Goal: Information Seeking & Learning: Check status

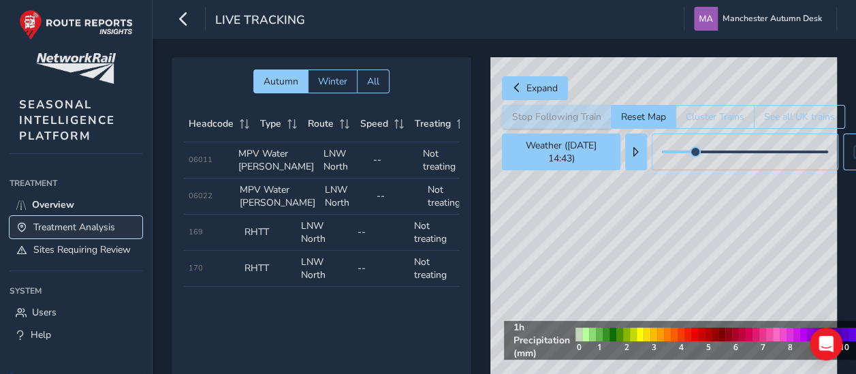
click at [90, 225] on span "Treatment Analysis" at bounding box center [74, 227] width 82 height 13
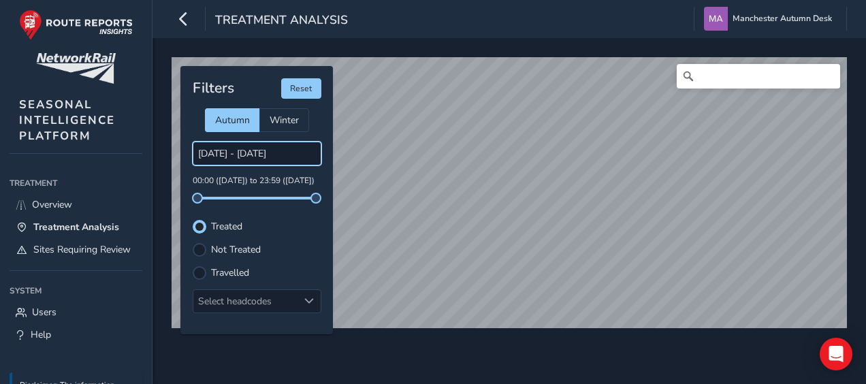
click at [208, 149] on body "Treatment Analysis Manchester Autumn Desk Colour Scheme: Dark Dim Light Logout …" at bounding box center [433, 192] width 866 height 384
click at [251, 153] on input "[DATE] - [DATE]" at bounding box center [257, 154] width 129 height 24
click at [245, 153] on input "[DATE] - [DATE]" at bounding box center [257, 154] width 129 height 24
click at [210, 151] on input "[DATE] - [DATE]" at bounding box center [257, 154] width 129 height 24
click at [210, 150] on input "[DATE] - [DATE]" at bounding box center [257, 154] width 129 height 24
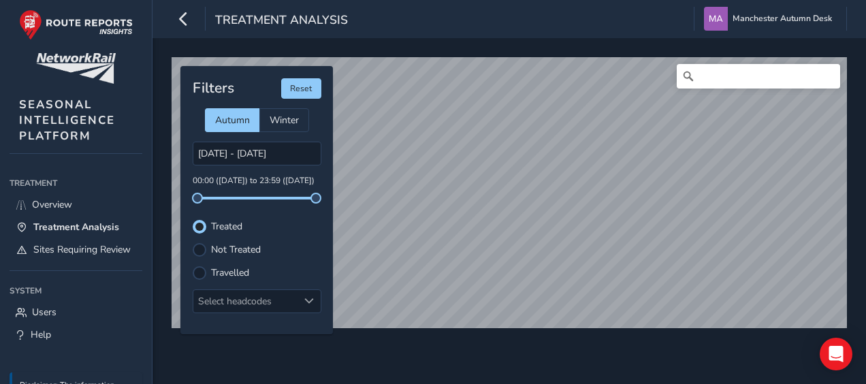
click at [319, 167] on div "[DATE] - [DATE] 00:00 ([DATE]) to 23:59 ([DATE])" at bounding box center [257, 171] width 129 height 58
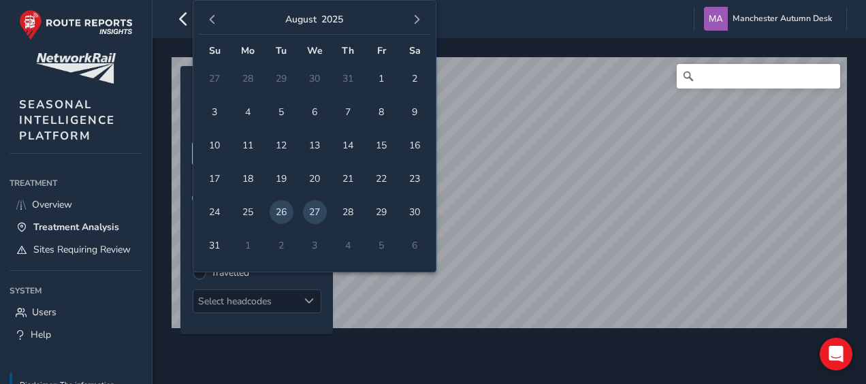
click at [263, 150] on body "Treatment Analysis Manchester Autumn Desk Colour Scheme: Dark Dim Light Logout …" at bounding box center [433, 192] width 866 height 384
click at [210, 21] on span "button" at bounding box center [213, 20] width 10 height 10
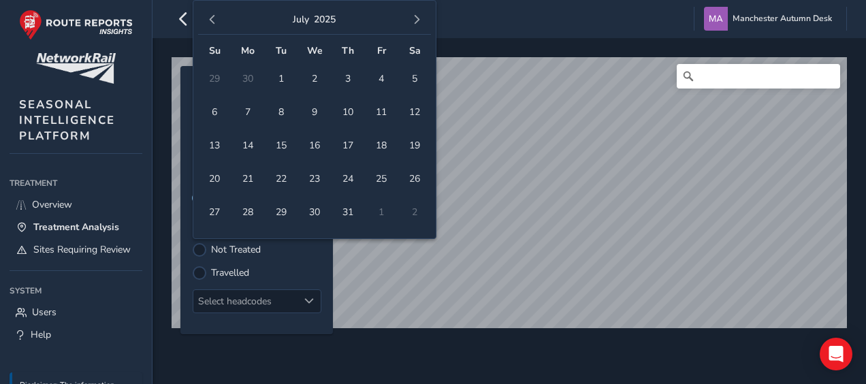
click at [210, 21] on span "button" at bounding box center [213, 20] width 10 height 10
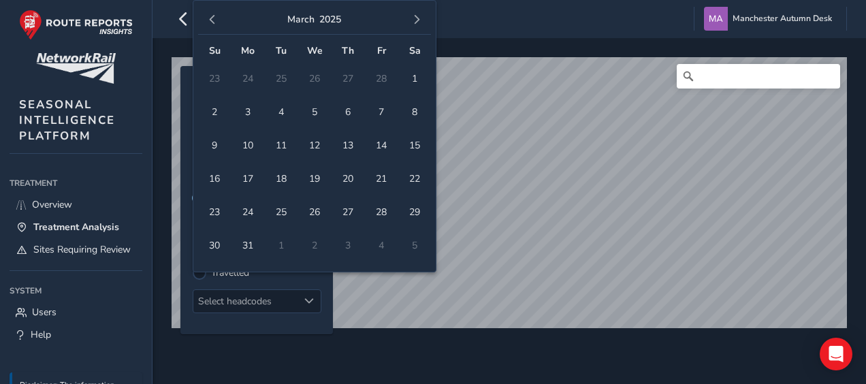
click at [210, 21] on span "button" at bounding box center [213, 20] width 10 height 10
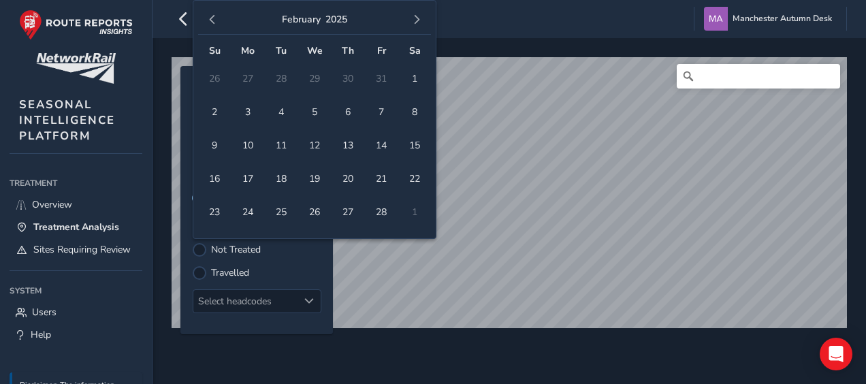
click at [210, 21] on span "button" at bounding box center [213, 20] width 10 height 10
click at [309, 109] on span "9" at bounding box center [315, 112] width 24 height 24
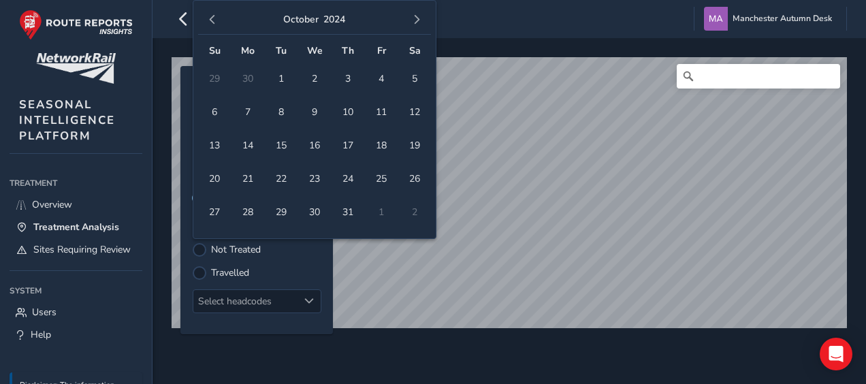
click at [323, 274] on div "Filters Reset Autumn Winter [DATE] - [DATE] 00:00 ([DATE]) to 23:59 ([DATE]) Tr…" at bounding box center [256, 200] width 153 height 268
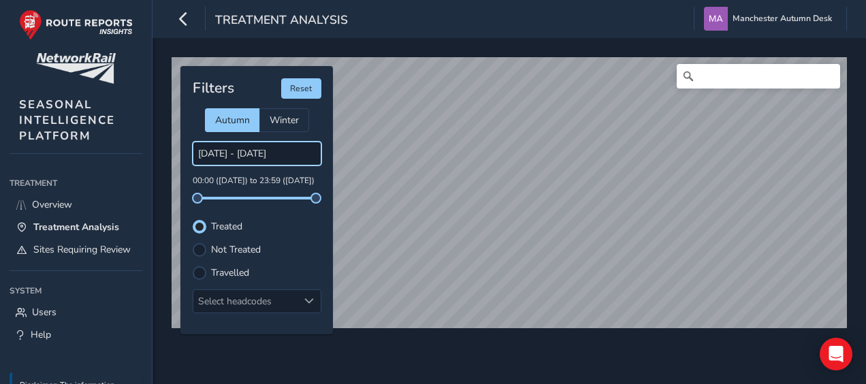
click at [252, 152] on body "Treatment Analysis Manchester Autumn Desk Colour Scheme: Dark Dim Light Logout …" at bounding box center [433, 192] width 866 height 384
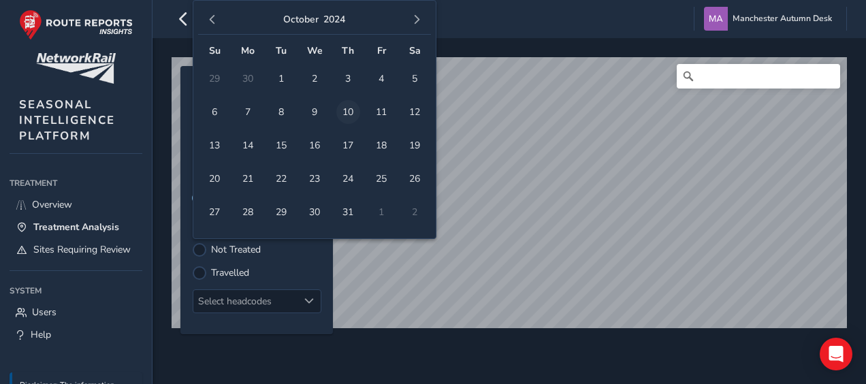
click at [347, 110] on span "10" at bounding box center [348, 112] width 24 height 24
click at [317, 106] on span "9" at bounding box center [315, 112] width 24 height 24
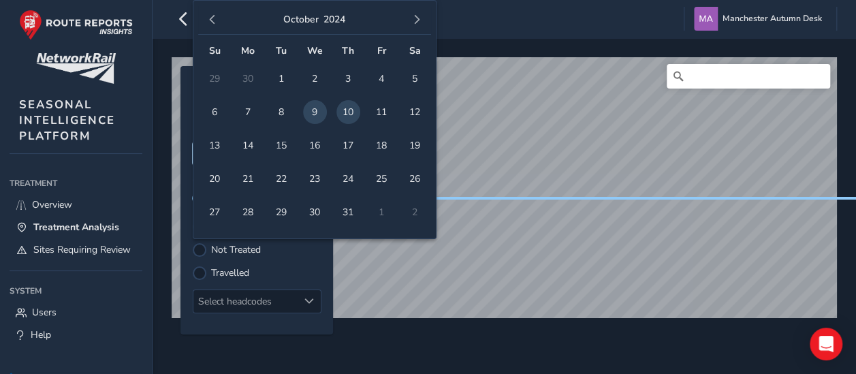
click at [231, 152] on body "Treatment Analysis Manchester Autumn Desk Colour Scheme: Dark Dim Light Logout …" at bounding box center [428, 187] width 856 height 374
click at [313, 113] on span "9" at bounding box center [315, 112] width 24 height 24
click at [349, 110] on span "10" at bounding box center [348, 112] width 24 height 24
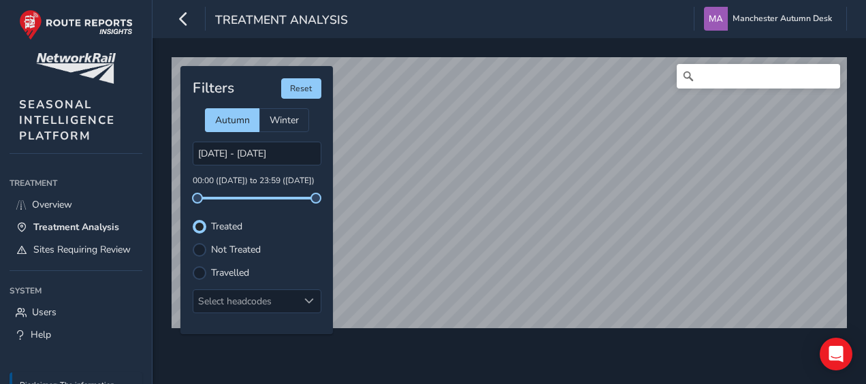
click at [554, 39] on div "© Mapbox © OpenStreetMap Improve this map Filters Reset Autumn Winter [DATE] - …" at bounding box center [510, 211] width 714 height 346
click at [263, 150] on body "Treatment Analysis Manchester Autumn Desk Colour Scheme: Dark Dim Light Logout …" at bounding box center [433, 192] width 866 height 384
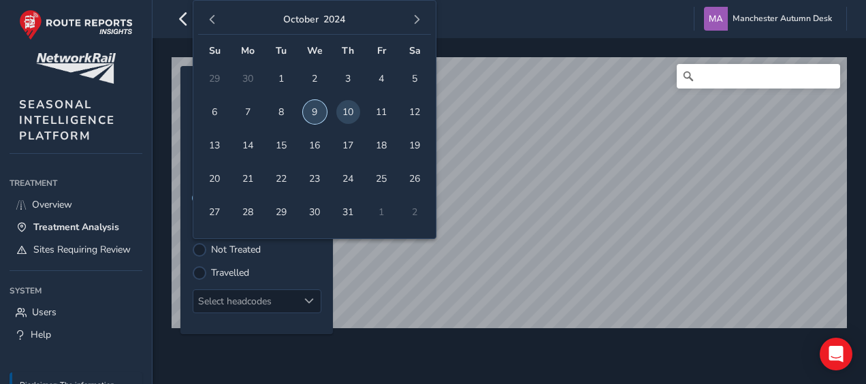
click at [317, 112] on span "9" at bounding box center [315, 112] width 24 height 24
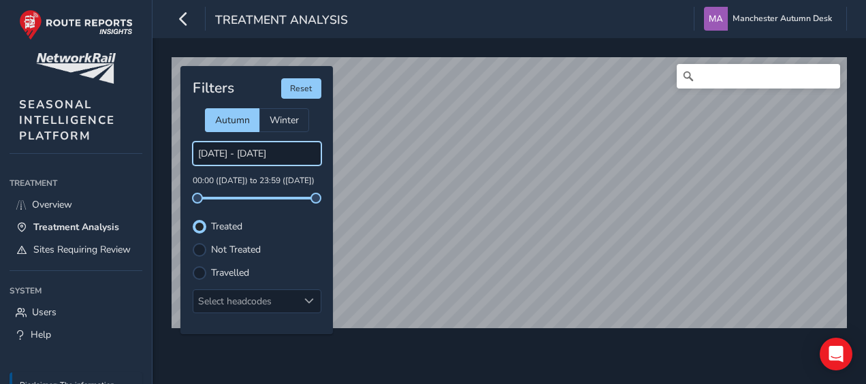
click at [204, 161] on body "Treatment Analysis Manchester Autumn Desk Colour Scheme: Dark Dim Light Logout …" at bounding box center [433, 192] width 866 height 384
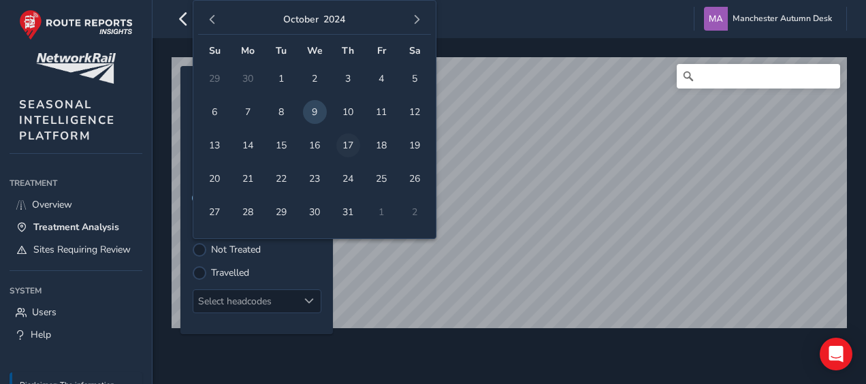
click at [340, 143] on span "17" at bounding box center [348, 145] width 24 height 24
click at [233, 148] on body "Treatment Analysis Manchester Autumn Desk Colour Scheme: Dark Dim Light Logout …" at bounding box center [433, 192] width 866 height 384
click at [415, 19] on span "button" at bounding box center [417, 20] width 10 height 10
click at [246, 108] on span "4" at bounding box center [248, 112] width 24 height 24
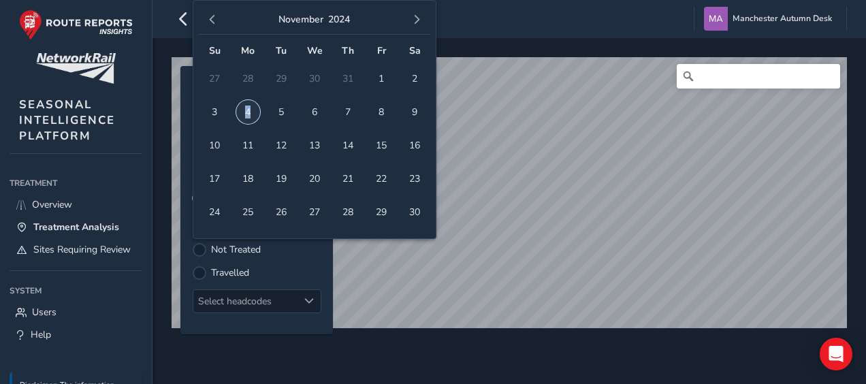
click at [246, 108] on span "4" at bounding box center [248, 112] width 24 height 24
type input "[DATE] - [DATE]"
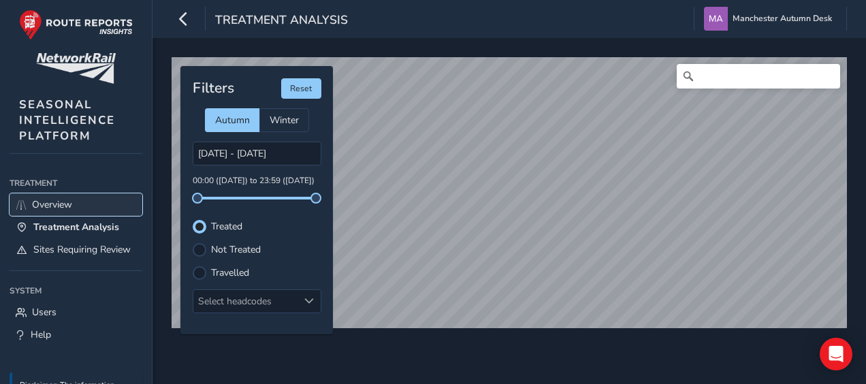
click at [37, 202] on span "Overview" at bounding box center [52, 204] width 40 height 13
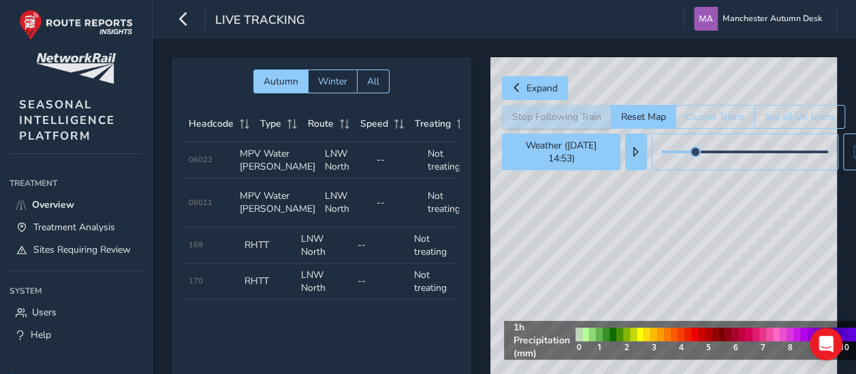
scroll to position [0, 115]
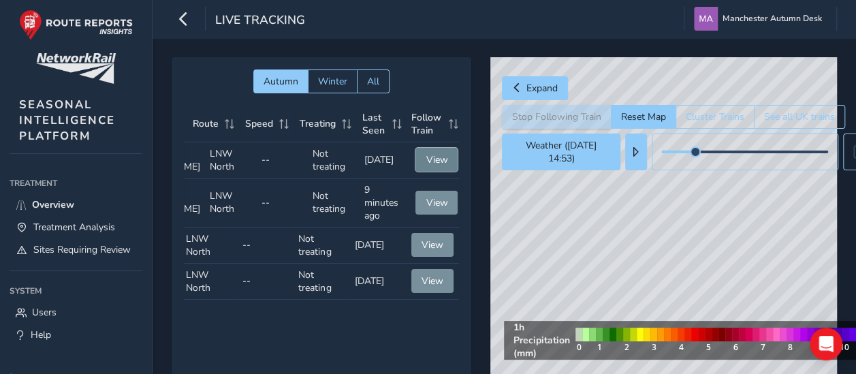
click at [434, 158] on span "View" at bounding box center [437, 159] width 22 height 13
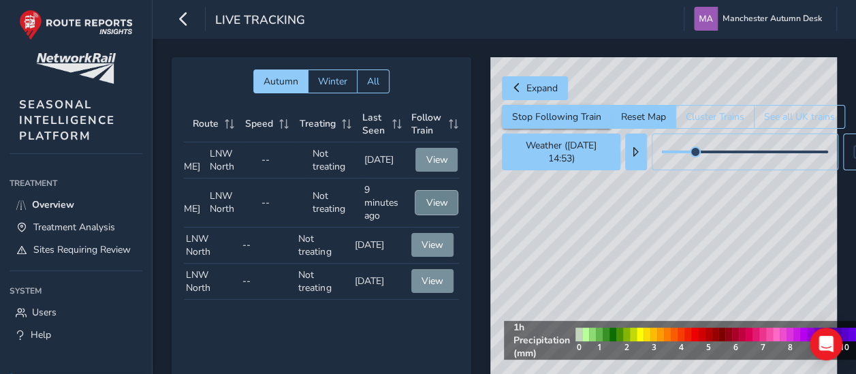
click at [428, 209] on span "View" at bounding box center [437, 202] width 22 height 13
